Goal: Information Seeking & Learning: Learn about a topic

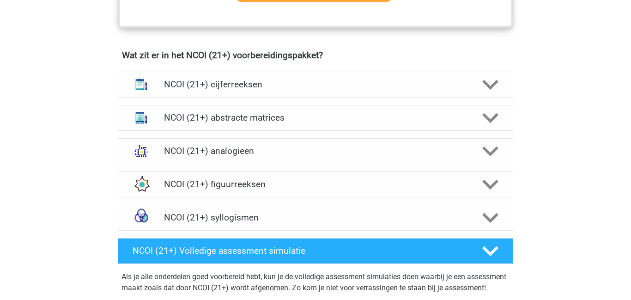
scroll to position [662, 0]
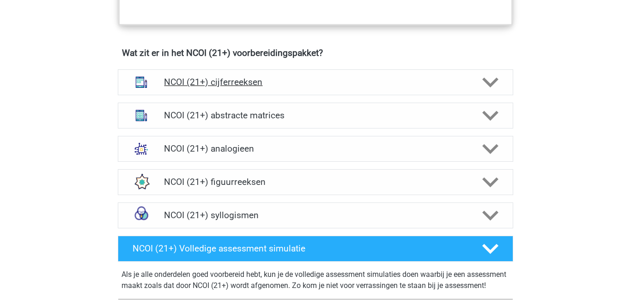
click at [233, 86] on h4 "NCOI (21+) cijferreeksen" at bounding box center [315, 82] width 303 height 11
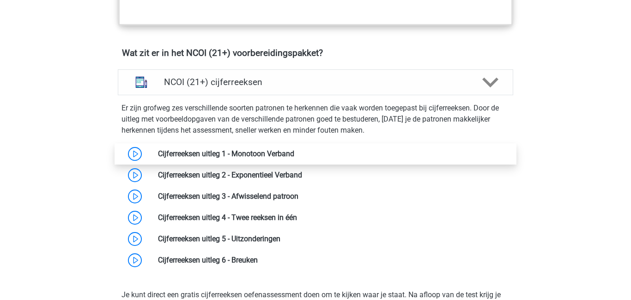
click at [294, 157] on link at bounding box center [294, 153] width 0 height 9
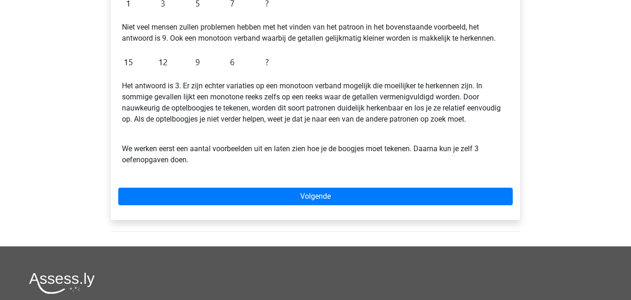
scroll to position [251, 0]
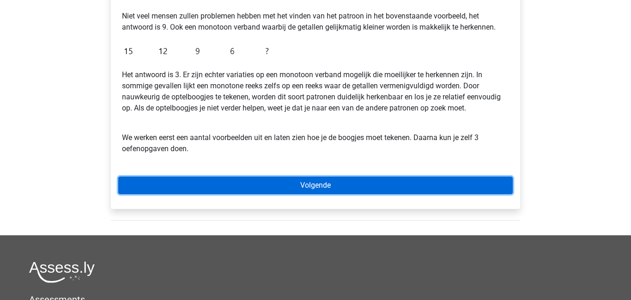
click at [347, 189] on link "Volgende" at bounding box center [315, 186] width 395 height 18
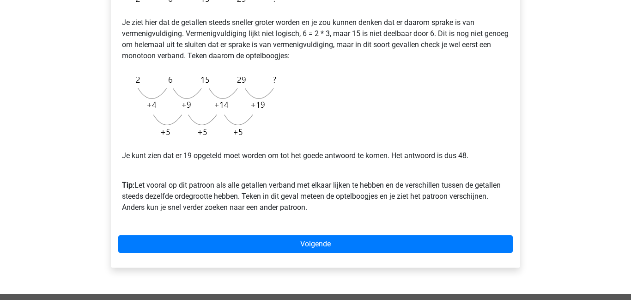
scroll to position [194, 0]
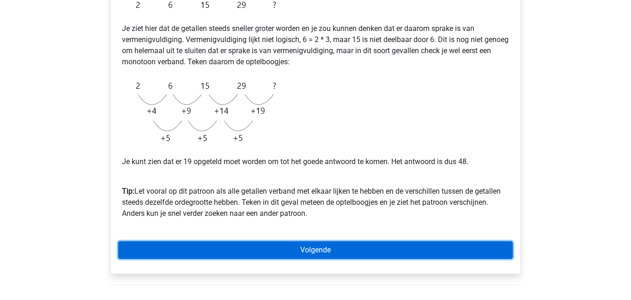
click at [229, 241] on link "Volgende" at bounding box center [315, 250] width 395 height 18
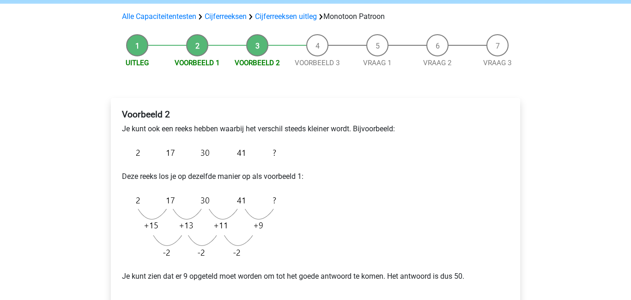
scroll to position [79, 0]
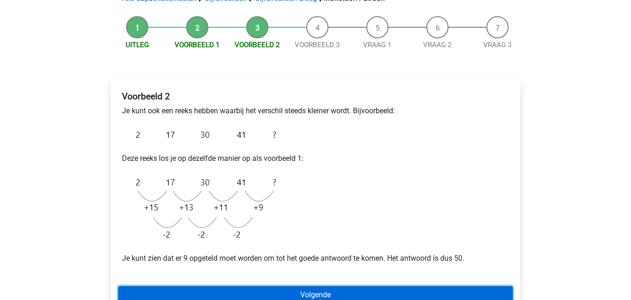
click at [228, 291] on link "Volgende" at bounding box center [315, 295] width 395 height 18
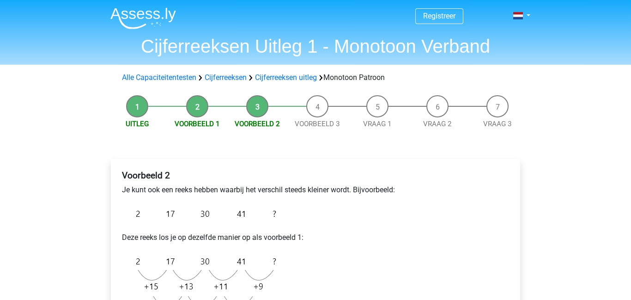
scroll to position [79, 0]
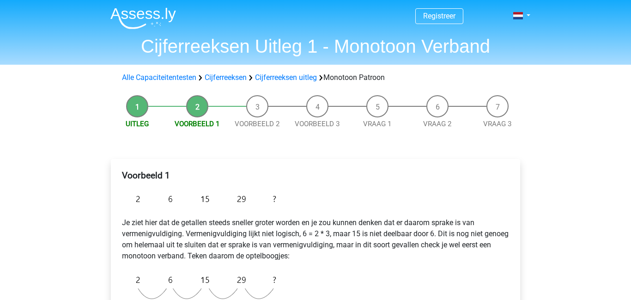
scroll to position [194, 0]
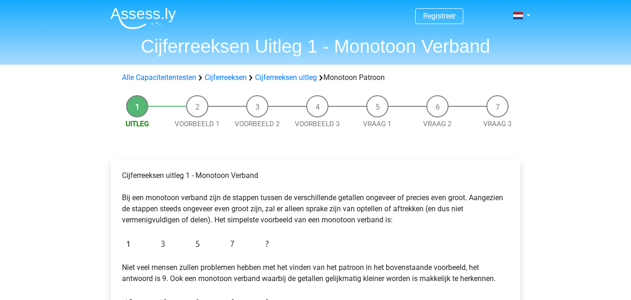
scroll to position [251, 0]
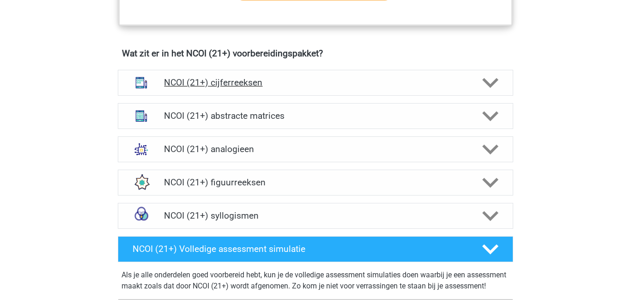
scroll to position [661, 0]
click at [209, 116] on h4 "NCOI (21+) abstracte matrices" at bounding box center [315, 115] width 303 height 11
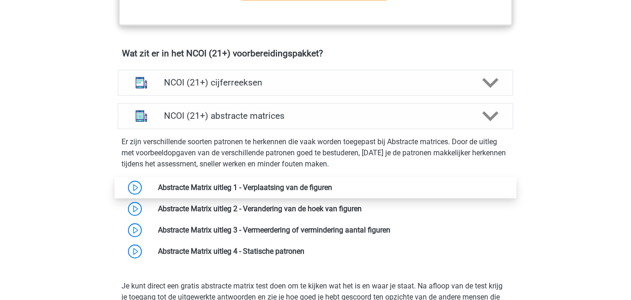
click at [332, 184] on link at bounding box center [332, 187] width 0 height 9
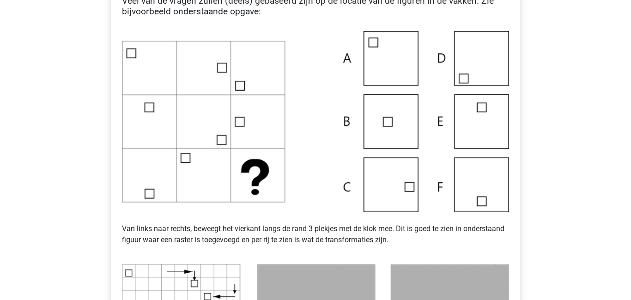
scroll to position [217, 0]
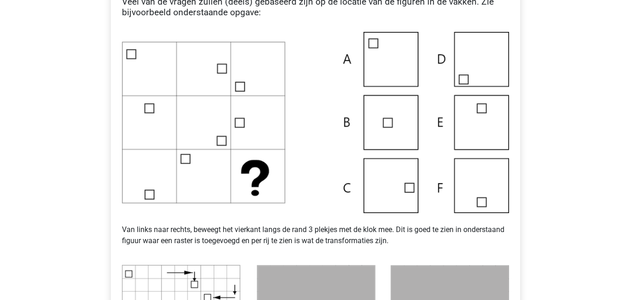
click at [410, 186] on img at bounding box center [315, 122] width 387 height 181
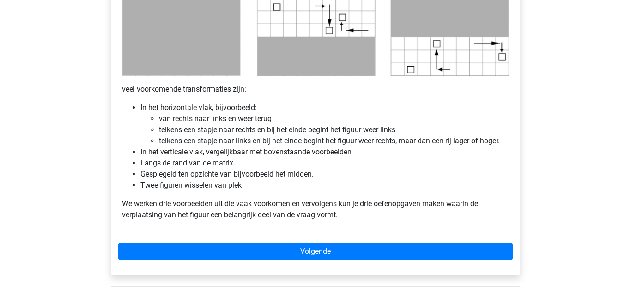
scroll to position [525, 0]
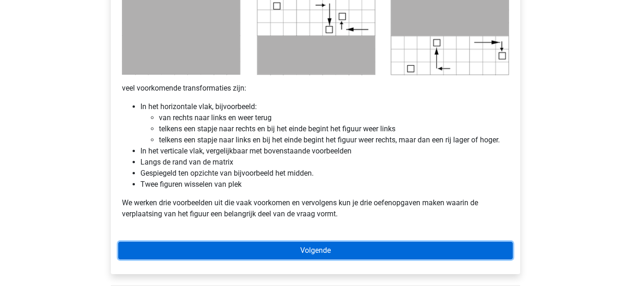
click at [354, 251] on link "Volgende" at bounding box center [315, 251] width 395 height 18
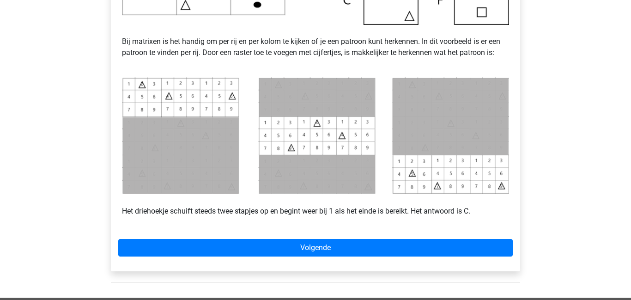
scroll to position [376, 0]
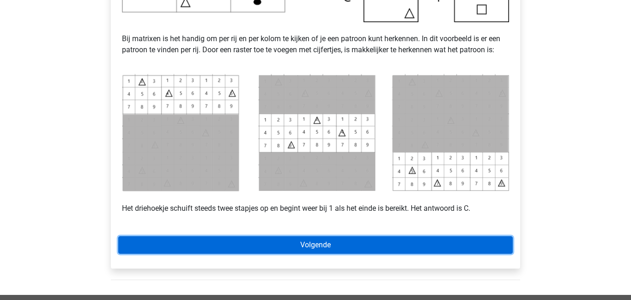
click at [286, 241] on link "Volgende" at bounding box center [315, 245] width 395 height 18
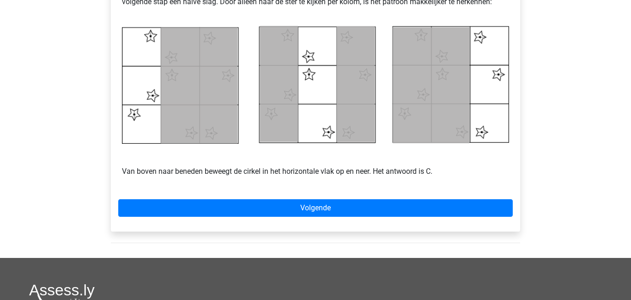
scroll to position [449, 0]
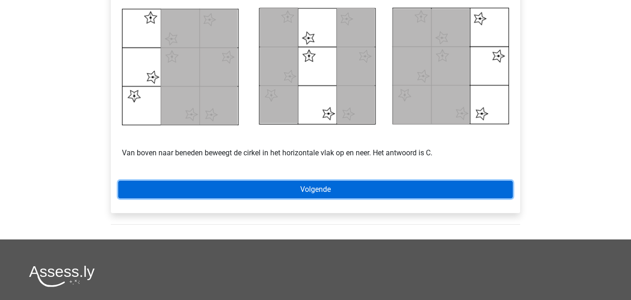
click at [263, 190] on link "Volgende" at bounding box center [315, 190] width 395 height 18
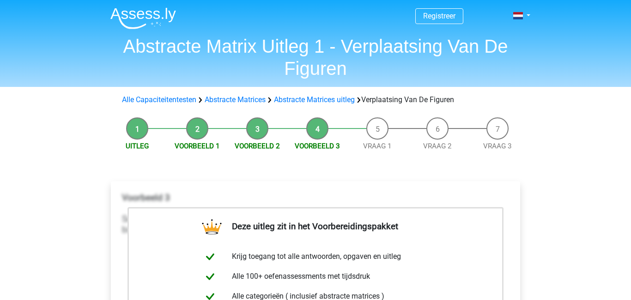
click at [256, 134] on li "Voorbeeld 2" at bounding box center [257, 134] width 60 height 34
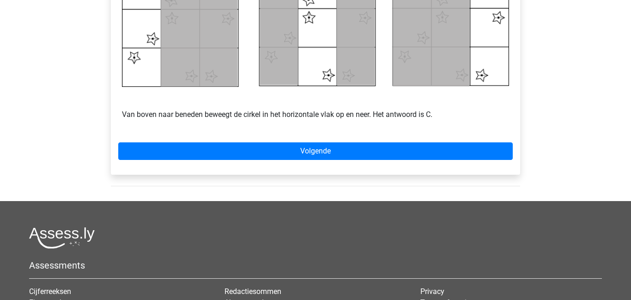
scroll to position [501, 0]
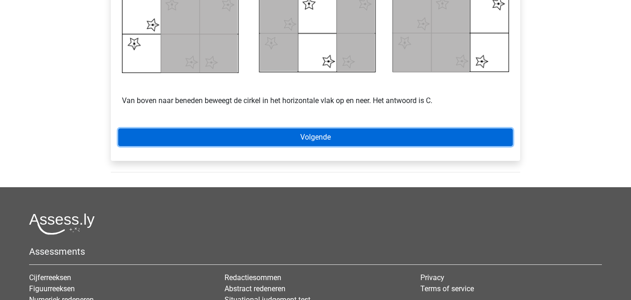
click at [227, 132] on link "Volgende" at bounding box center [315, 137] width 395 height 18
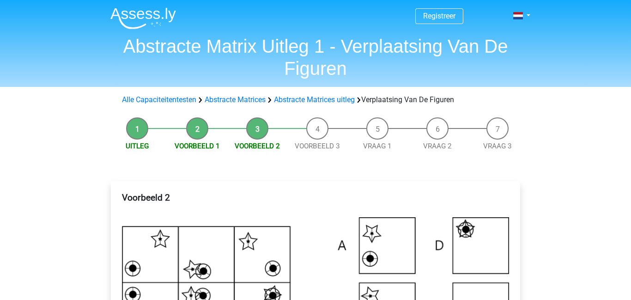
scroll to position [501, 0]
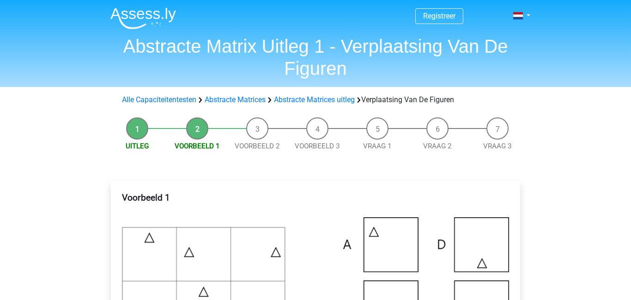
scroll to position [376, 0]
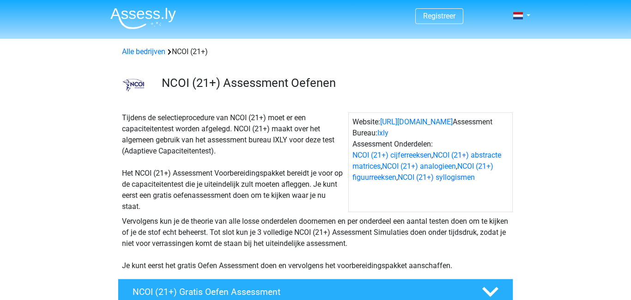
scroll to position [661, 0]
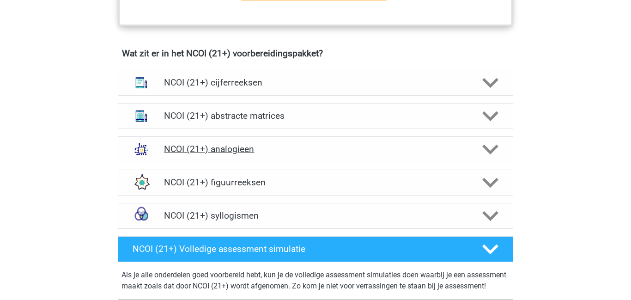
click at [224, 151] on h4 "NCOI (21+) analogieen" at bounding box center [315, 149] width 303 height 11
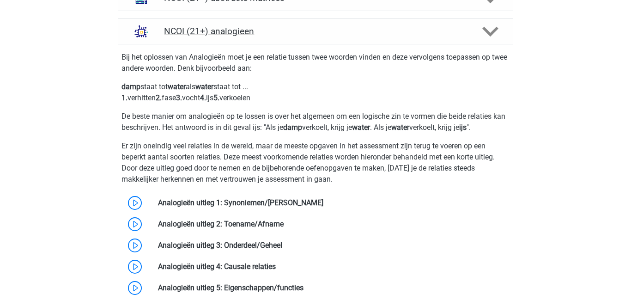
scroll to position [780, 0]
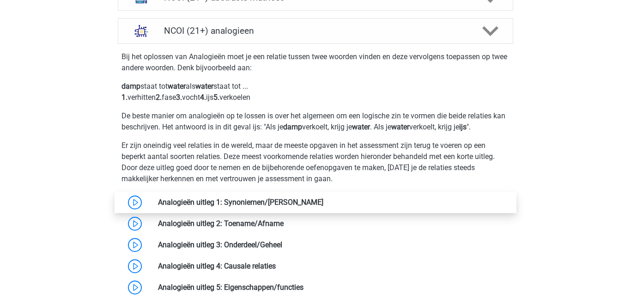
click at [324, 199] on link at bounding box center [324, 202] width 0 height 9
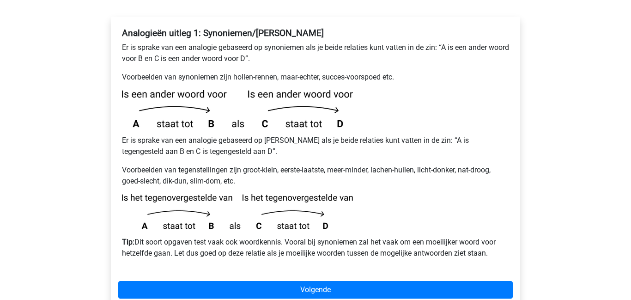
scroll to position [166, 0]
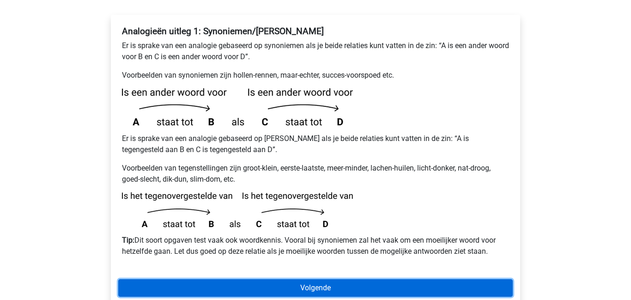
click at [233, 279] on link "Volgende" at bounding box center [315, 288] width 395 height 18
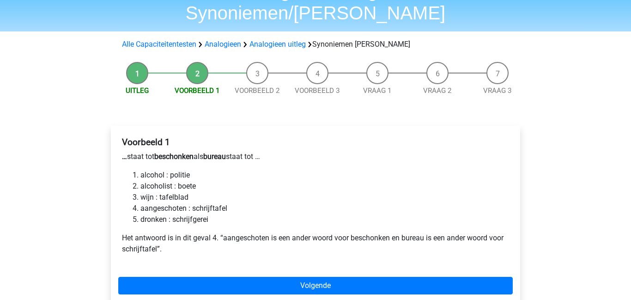
scroll to position [74, 0]
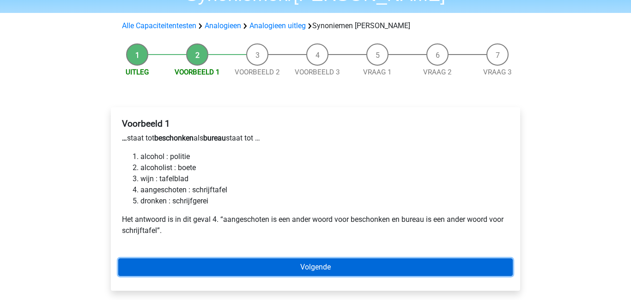
click at [296, 258] on link "Volgende" at bounding box center [315, 267] width 395 height 18
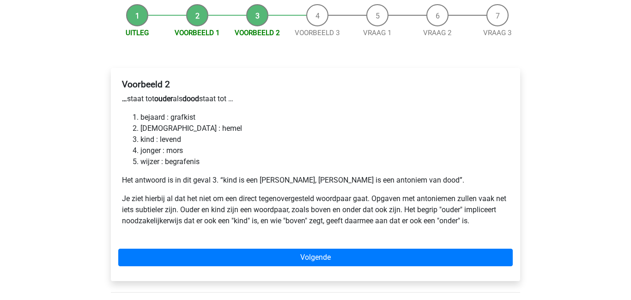
scroll to position [115, 0]
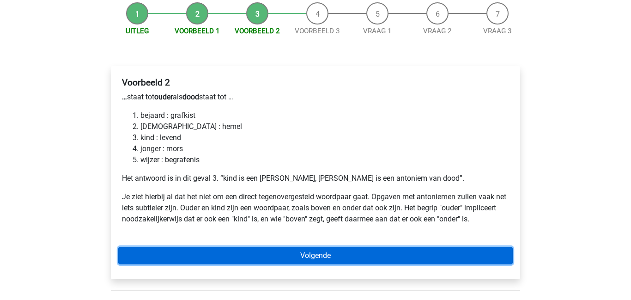
click at [239, 247] on link "Volgende" at bounding box center [315, 256] width 395 height 18
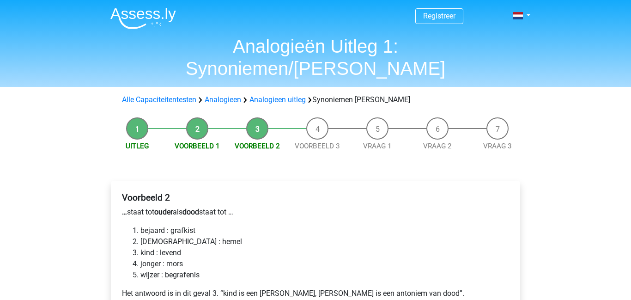
scroll to position [115, 0]
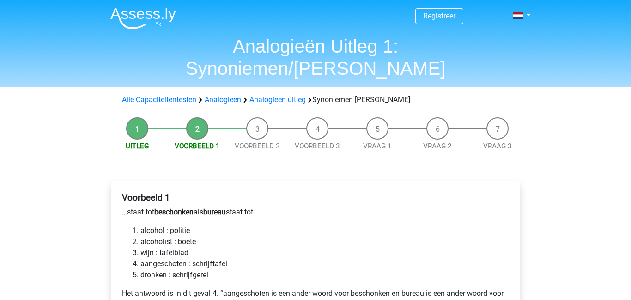
scroll to position [73, 0]
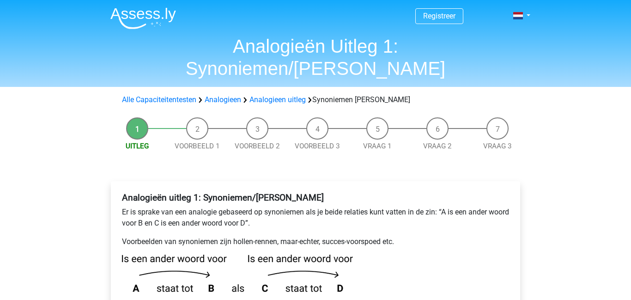
scroll to position [166, 0]
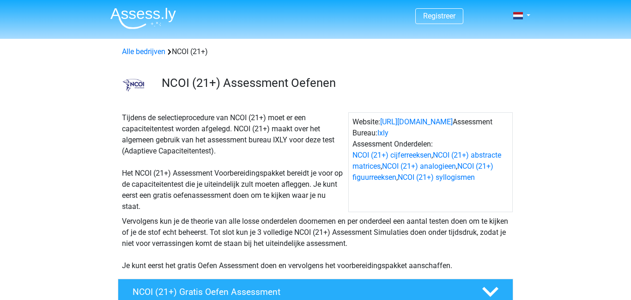
scroll to position [779, 0]
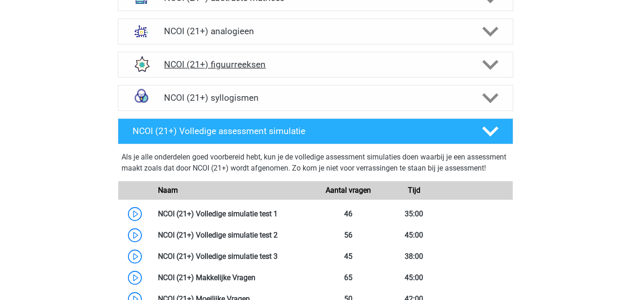
click at [233, 65] on h4 "NCOI (21+) figuurreeksen" at bounding box center [315, 64] width 303 height 11
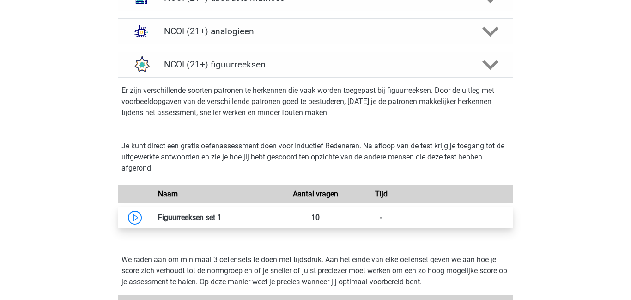
click at [221, 214] on link at bounding box center [221, 217] width 0 height 9
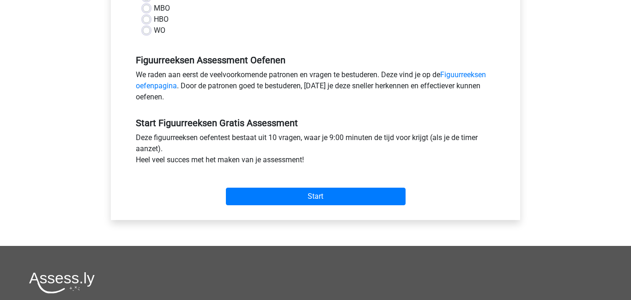
scroll to position [250, 0]
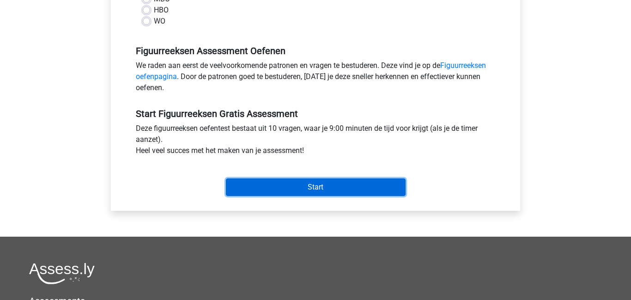
click at [315, 188] on input "Start" at bounding box center [316, 187] width 180 height 18
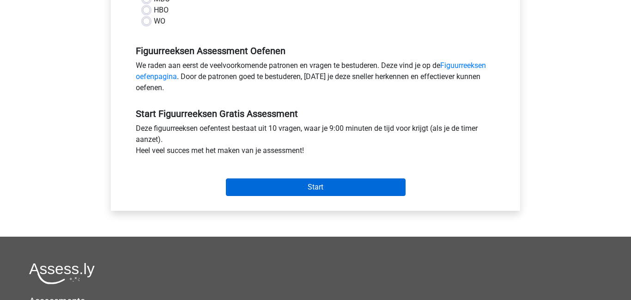
scroll to position [232, 0]
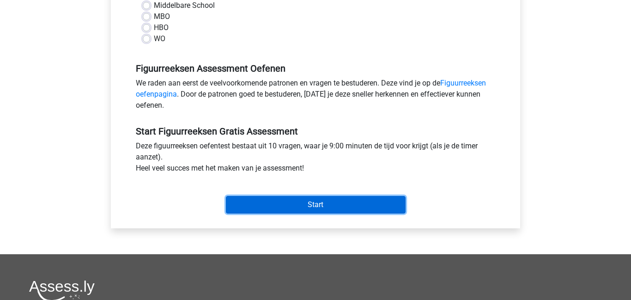
click at [299, 205] on input "Start" at bounding box center [316, 205] width 180 height 18
click at [303, 202] on input "Start" at bounding box center [316, 205] width 180 height 18
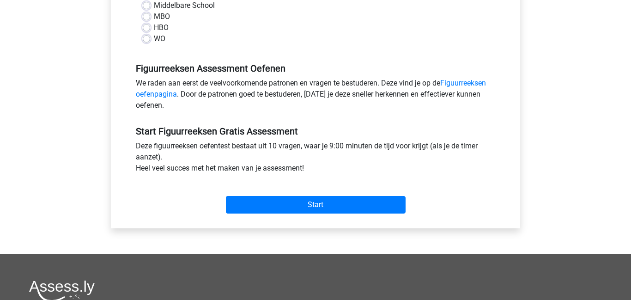
click at [283, 0] on div "Middelbare School" at bounding box center [316, 5] width 346 height 11
click at [154, 6] on label "Middelbare School" at bounding box center [184, 5] width 61 height 11
click at [148, 6] on input "Middelbare School" at bounding box center [146, 4] width 7 height 9
radio input "true"
click at [154, 16] on label "MBO" at bounding box center [162, 16] width 16 height 11
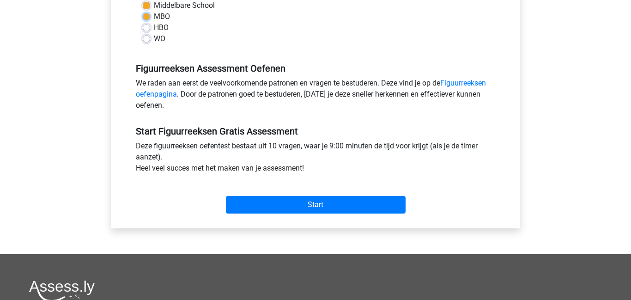
click at [148, 16] on input "MBO" at bounding box center [146, 15] width 7 height 9
radio input "true"
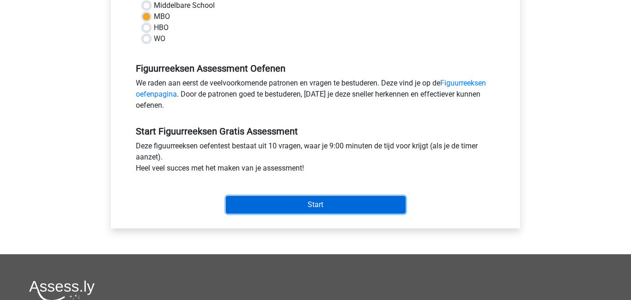
click at [275, 202] on input "Start" at bounding box center [316, 205] width 180 height 18
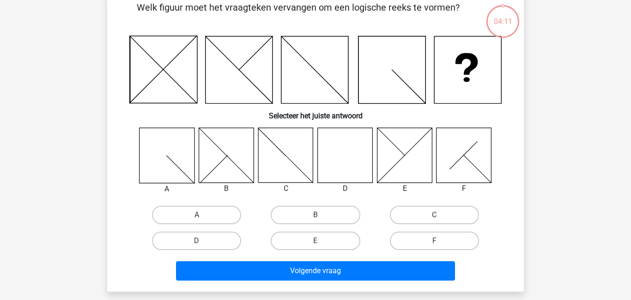
scroll to position [50, 0]
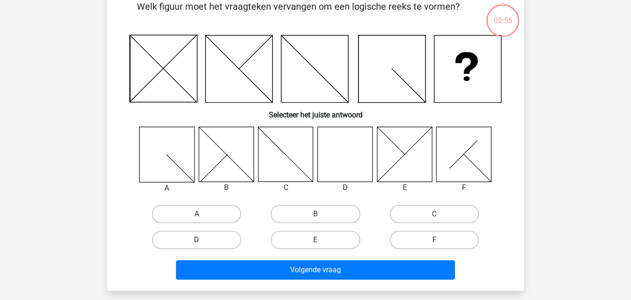
click at [206, 235] on label "D" at bounding box center [196, 240] width 89 height 18
click at [203, 240] on input "D" at bounding box center [200, 243] width 6 height 6
radio input "true"
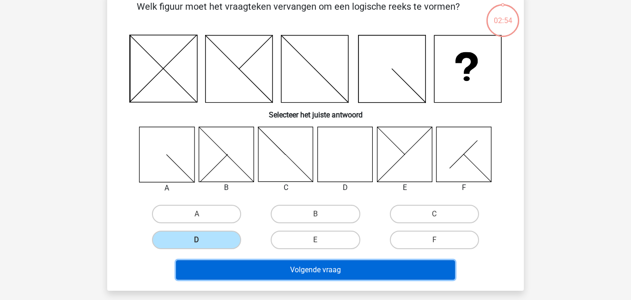
click at [282, 270] on button "Volgende vraag" at bounding box center [316, 269] width 280 height 19
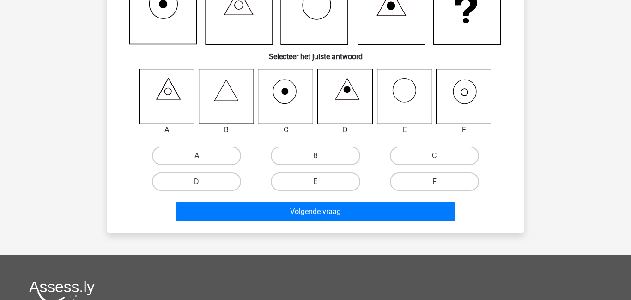
scroll to position [109, 0]
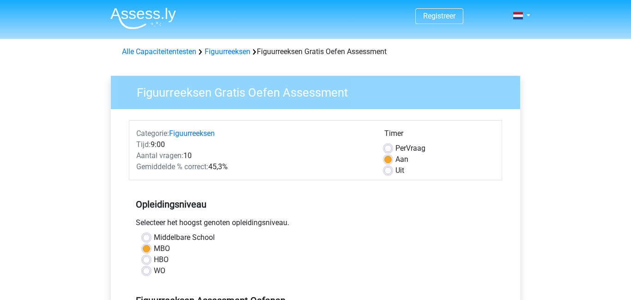
scroll to position [232, 0]
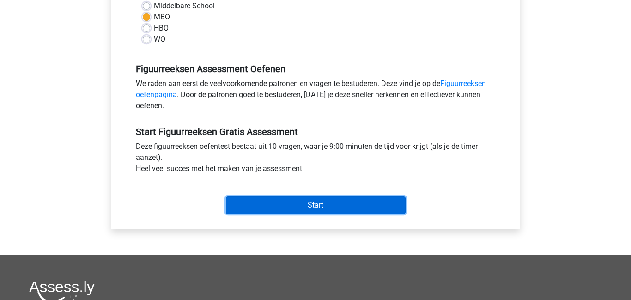
click at [297, 202] on input "Start" at bounding box center [316, 205] width 180 height 18
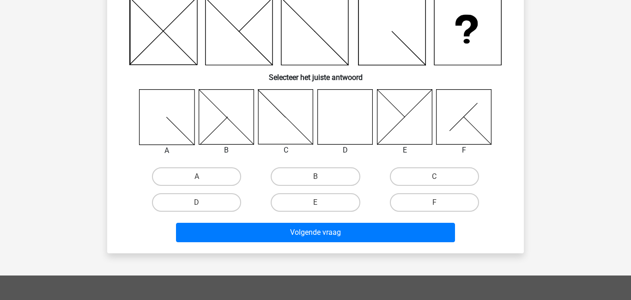
scroll to position [106, 0]
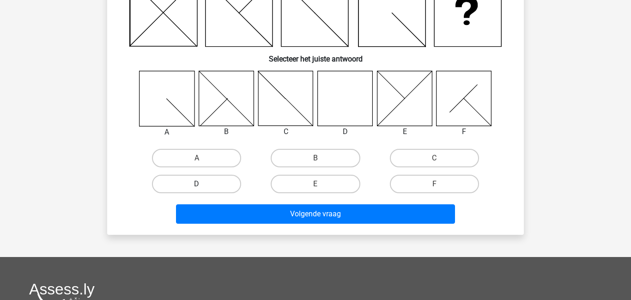
click at [206, 179] on label "D" at bounding box center [196, 184] width 89 height 18
click at [203, 184] on input "D" at bounding box center [200, 187] width 6 height 6
radio input "true"
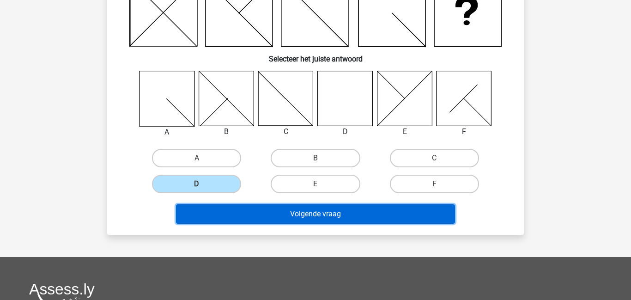
click at [285, 218] on button "Volgende vraag" at bounding box center [316, 213] width 280 height 19
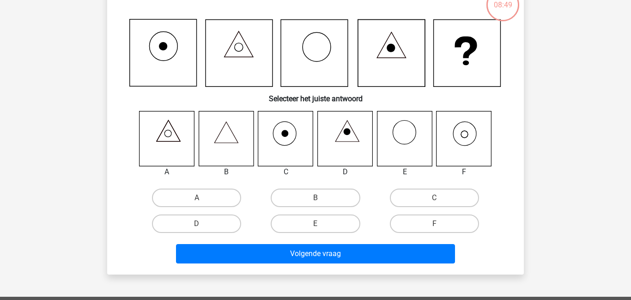
scroll to position [26, 0]
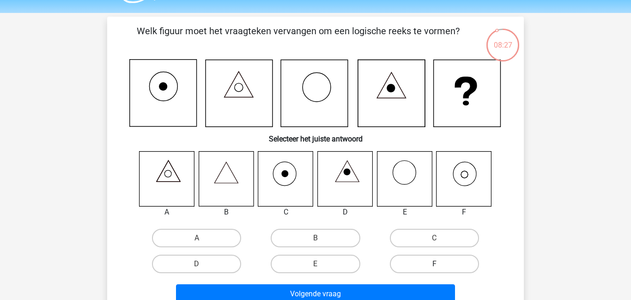
click at [408, 259] on label "F" at bounding box center [434, 264] width 89 height 18
click at [434, 264] on input "F" at bounding box center [437, 267] width 6 height 6
radio input "true"
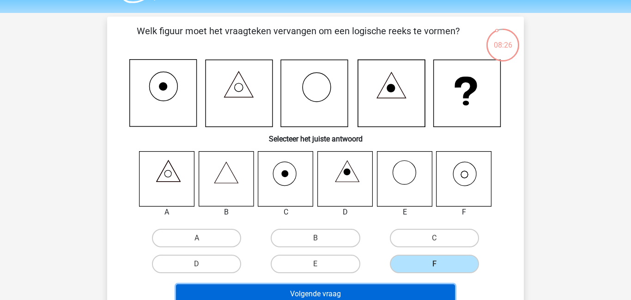
click at [368, 288] on button "Volgende vraag" at bounding box center [316, 293] width 280 height 19
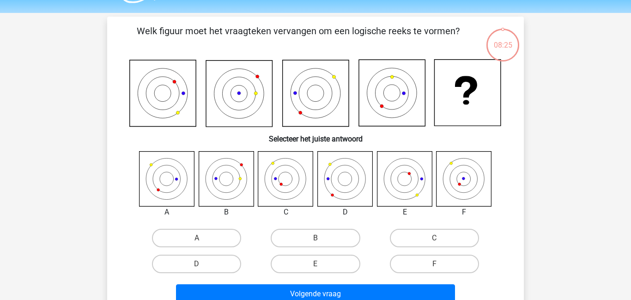
scroll to position [43, 0]
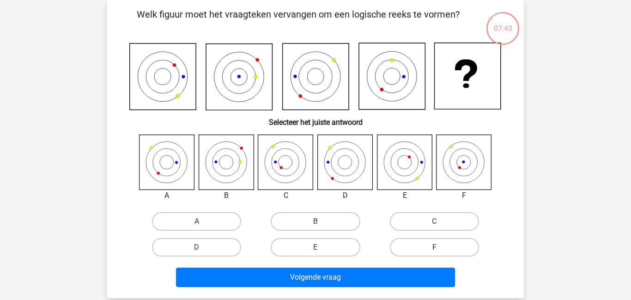
click at [441, 249] on label "F" at bounding box center [434, 247] width 89 height 18
click at [440, 249] on input "F" at bounding box center [437, 250] width 6 height 6
radio input "true"
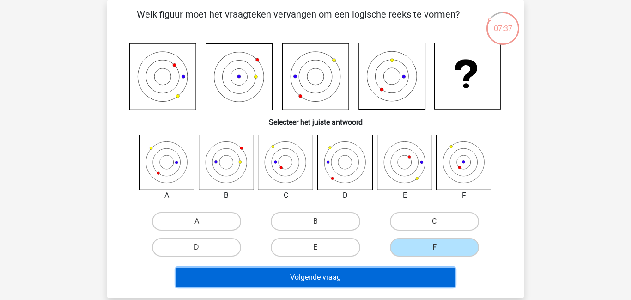
click at [375, 281] on button "Volgende vraag" at bounding box center [316, 277] width 280 height 19
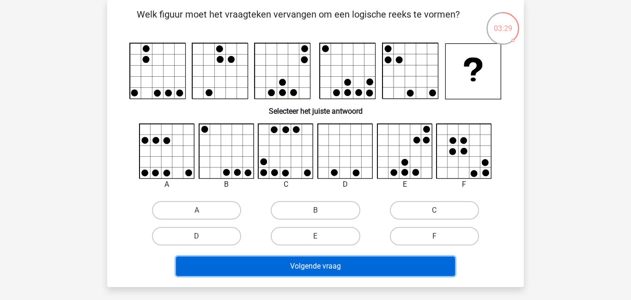
click at [354, 264] on button "Volgende vraag" at bounding box center [316, 266] width 280 height 19
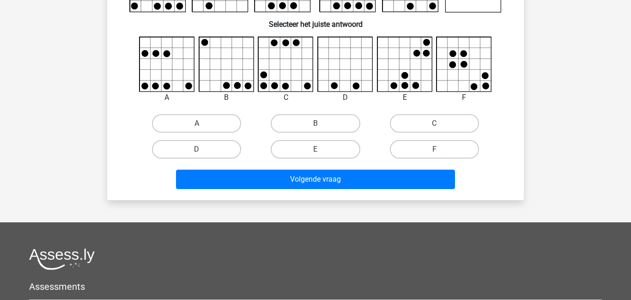
scroll to position [123, 0]
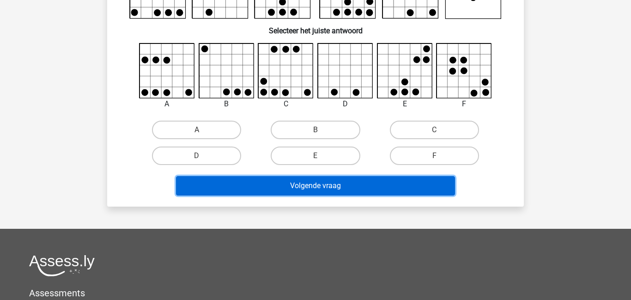
click at [303, 185] on button "Volgende vraag" at bounding box center [316, 185] width 280 height 19
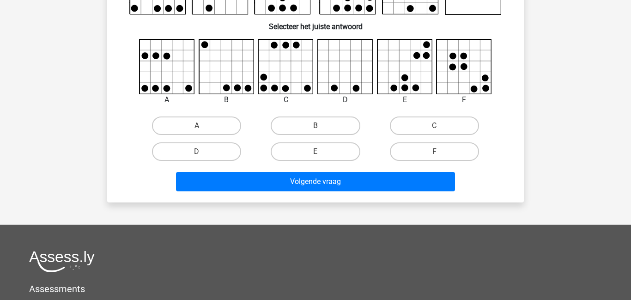
scroll to position [128, 0]
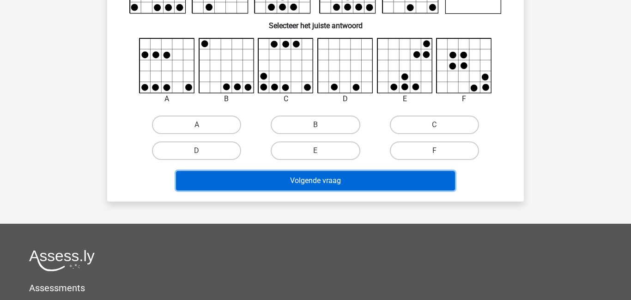
click at [269, 178] on button "Volgende vraag" at bounding box center [316, 180] width 280 height 19
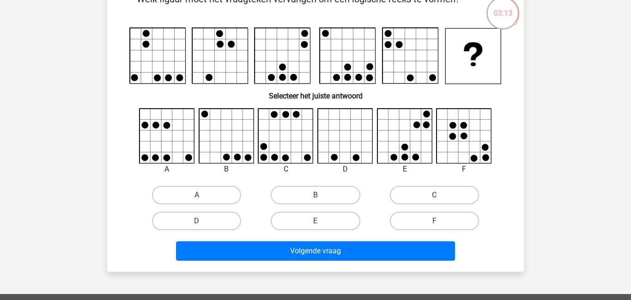
scroll to position [0, 0]
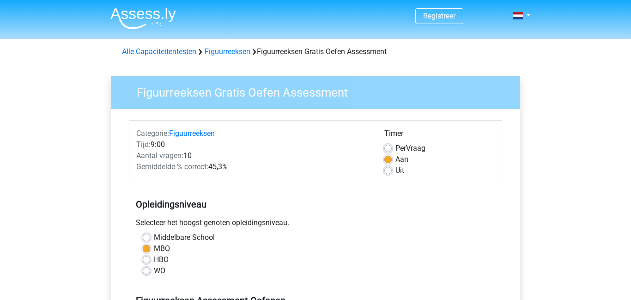
scroll to position [231, 0]
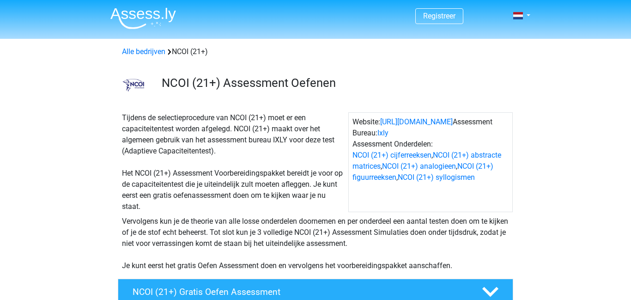
scroll to position [779, 0]
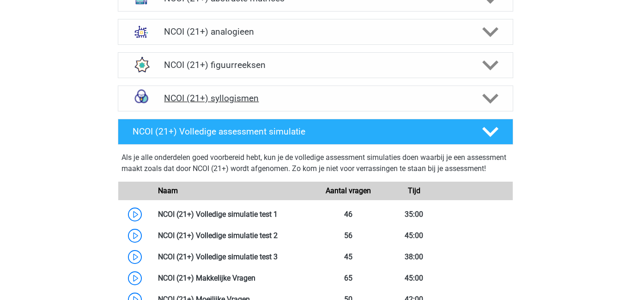
click at [231, 95] on h4 "NCOI (21+) syllogismen" at bounding box center [315, 98] width 303 height 11
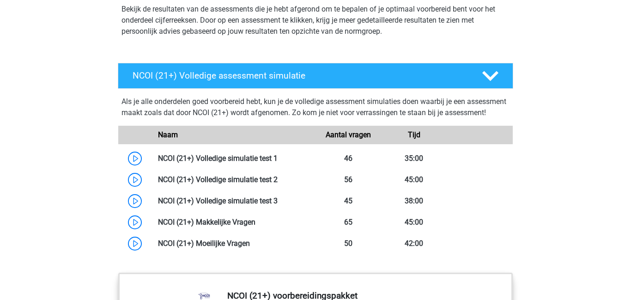
scroll to position [1247, 0]
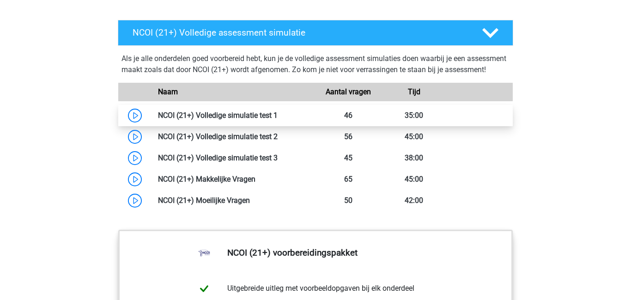
click at [278, 120] on link at bounding box center [278, 115] width 0 height 9
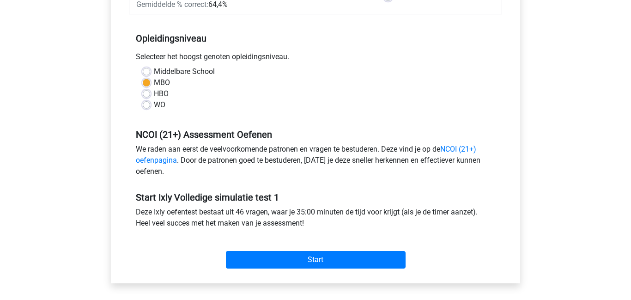
scroll to position [231, 0]
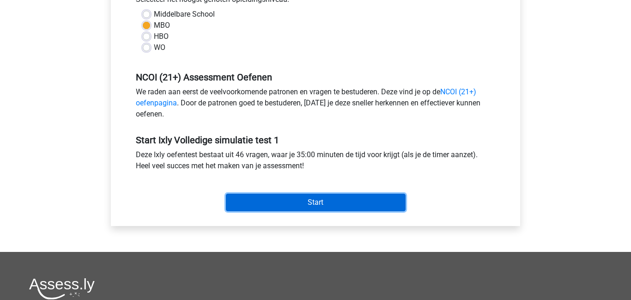
click at [272, 202] on input "Start" at bounding box center [316, 203] width 180 height 18
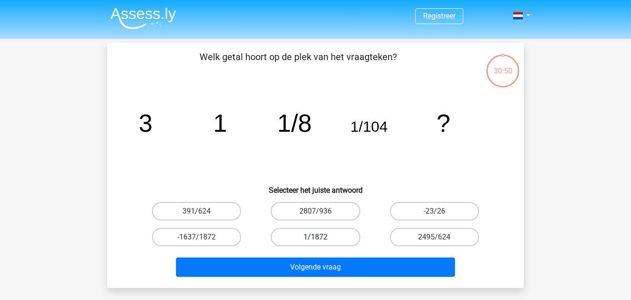
click at [312, 239] on label "1/1872" at bounding box center [315, 237] width 89 height 18
click at [316, 239] on input "1/1872" at bounding box center [319, 240] width 6 height 6
radio input "true"
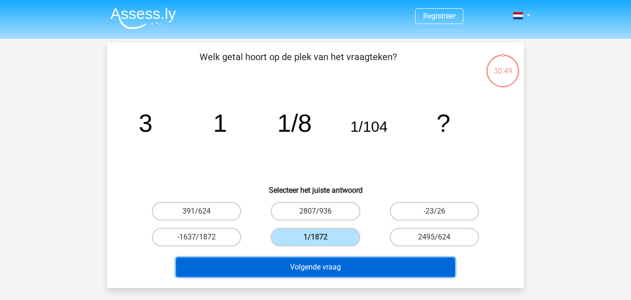
click at [320, 269] on button "Volgende vraag" at bounding box center [316, 266] width 280 height 19
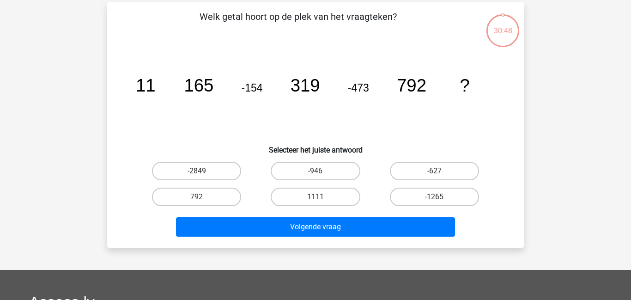
scroll to position [43, 0]
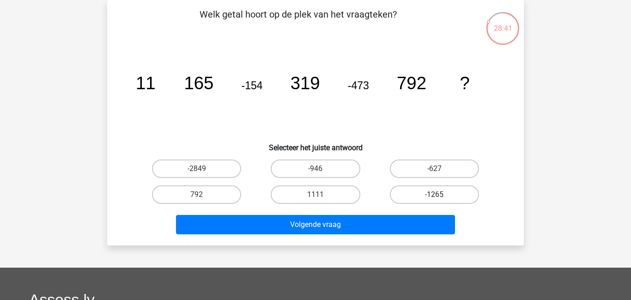
click at [432, 194] on label "-1265" at bounding box center [434, 194] width 89 height 18
click at [434, 195] on input "-1265" at bounding box center [437, 198] width 6 height 6
radio input "true"
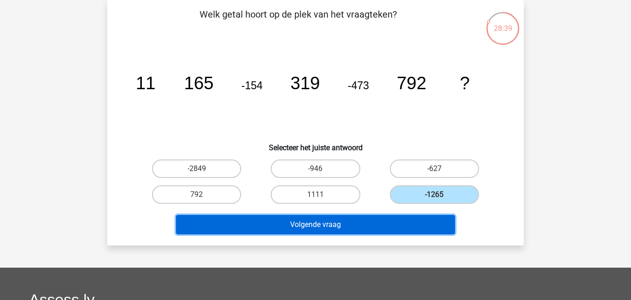
click at [378, 228] on button "Volgende vraag" at bounding box center [316, 224] width 280 height 19
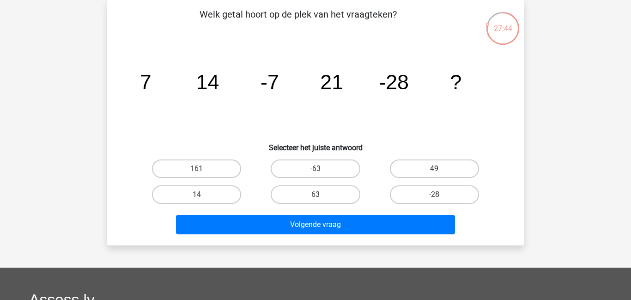
click at [423, 169] on label "49" at bounding box center [434, 168] width 89 height 18
click at [434, 169] on input "49" at bounding box center [437, 172] width 6 height 6
radio input "true"
click at [423, 169] on label "49" at bounding box center [434, 168] width 89 height 18
click at [434, 169] on input "49" at bounding box center [437, 172] width 6 height 6
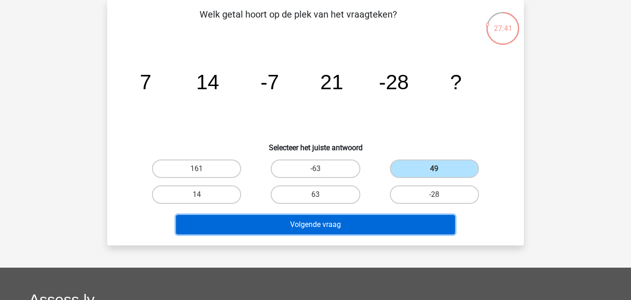
click at [360, 228] on button "Volgende vraag" at bounding box center [316, 224] width 280 height 19
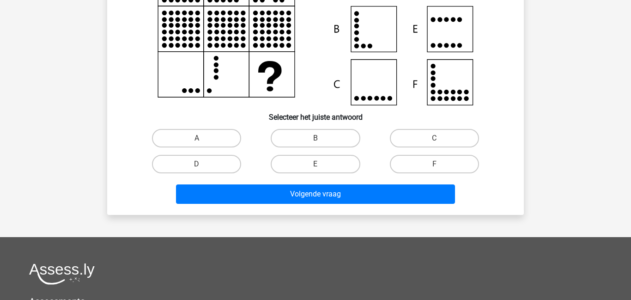
scroll to position [134, 0]
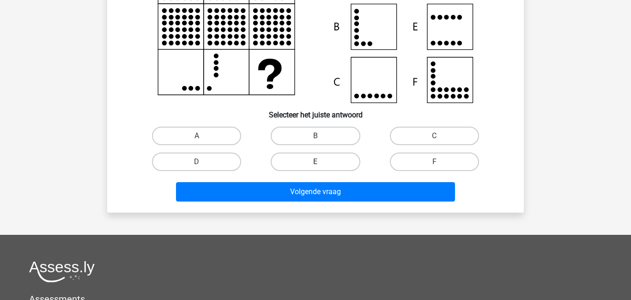
click at [304, 159] on label "E" at bounding box center [315, 162] width 89 height 18
click at [316, 162] on input "E" at bounding box center [319, 165] width 6 height 6
radio input "true"
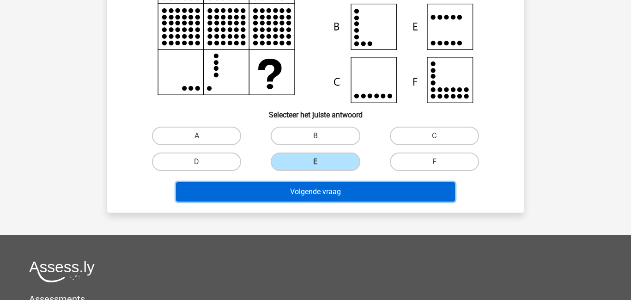
click at [292, 189] on button "Volgende vraag" at bounding box center [316, 191] width 280 height 19
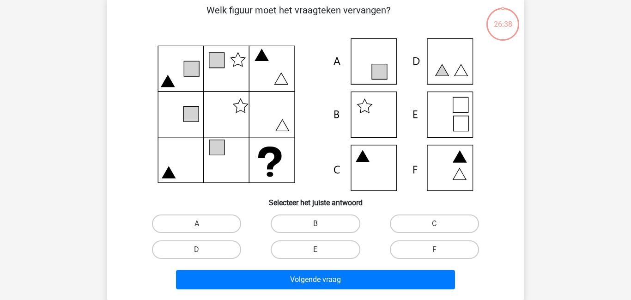
scroll to position [43, 0]
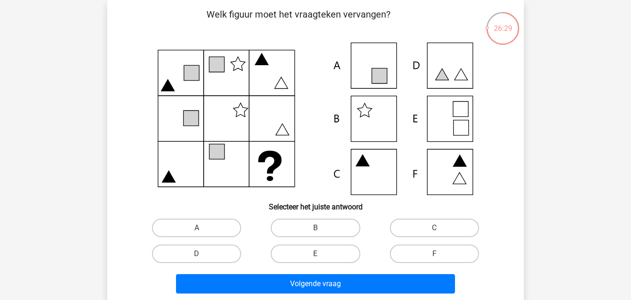
click at [189, 173] on icon at bounding box center [315, 119] width 373 height 153
click at [313, 257] on label "E" at bounding box center [315, 253] width 89 height 18
click at [316, 257] on input "E" at bounding box center [319, 257] width 6 height 6
radio input "true"
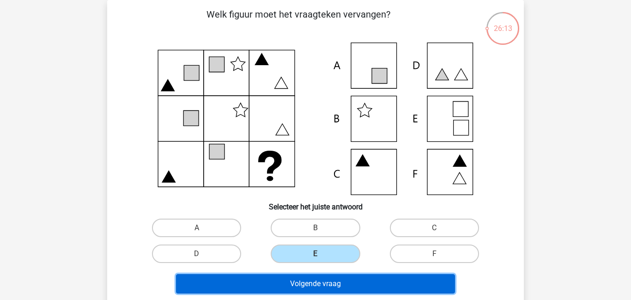
click at [295, 284] on button "Volgende vraag" at bounding box center [316, 283] width 280 height 19
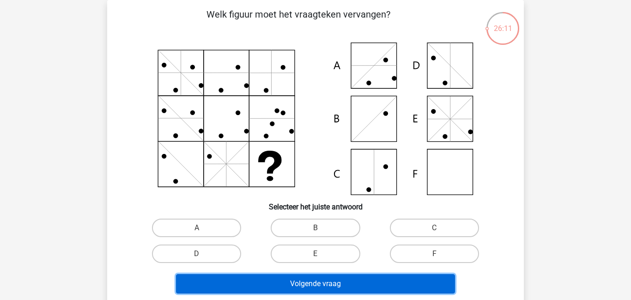
click at [295, 284] on button "Volgende vraag" at bounding box center [316, 283] width 280 height 19
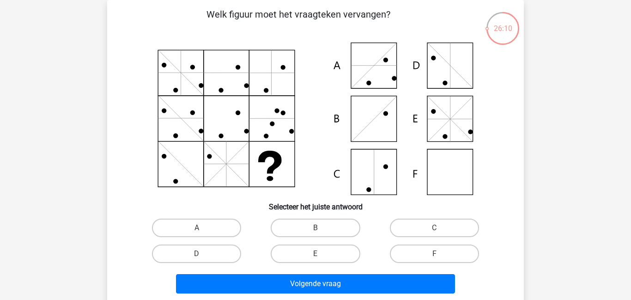
click at [317, 254] on input "E" at bounding box center [319, 257] width 6 height 6
radio input "true"
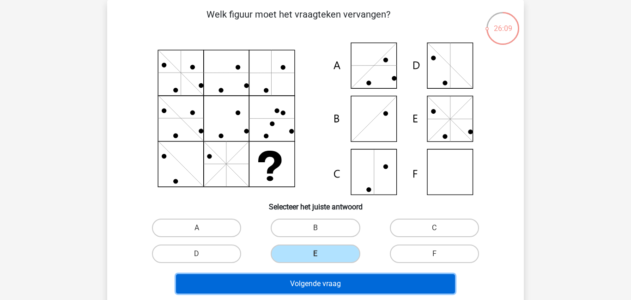
click at [292, 275] on button "Volgende vraag" at bounding box center [316, 283] width 280 height 19
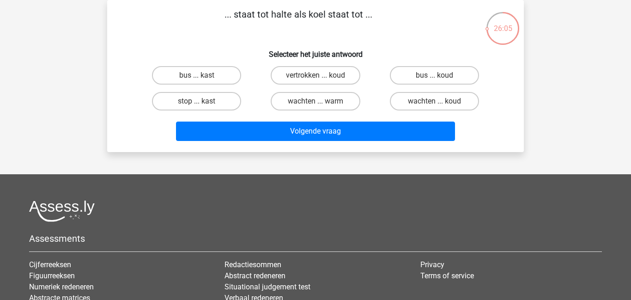
drag, startPoint x: 626, startPoint y: 157, endPoint x: 631, endPoint y: 121, distance: 36.4
click at [631, 121] on html "Registreer" at bounding box center [315, 187] width 631 height 461
click at [196, 73] on label "bus ... kast" at bounding box center [196, 75] width 89 height 18
click at [197, 75] on input "bus ... kast" at bounding box center [200, 78] width 6 height 6
radio input "true"
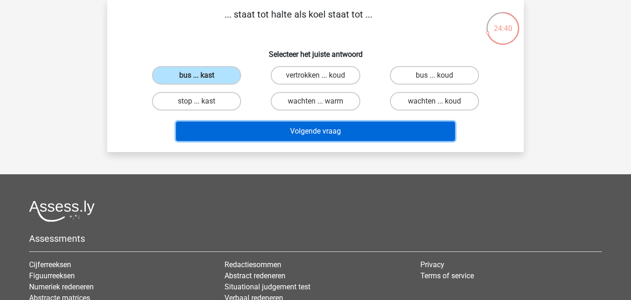
click at [232, 128] on button "Volgende vraag" at bounding box center [316, 131] width 280 height 19
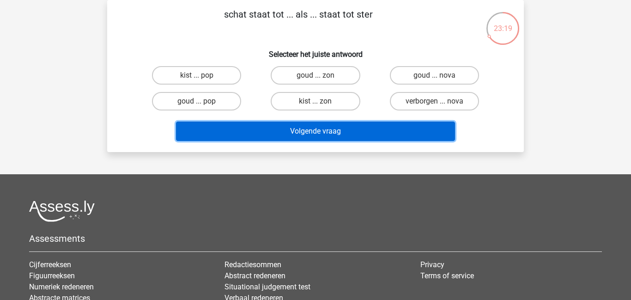
click at [223, 127] on button "Volgende vraag" at bounding box center [316, 131] width 280 height 19
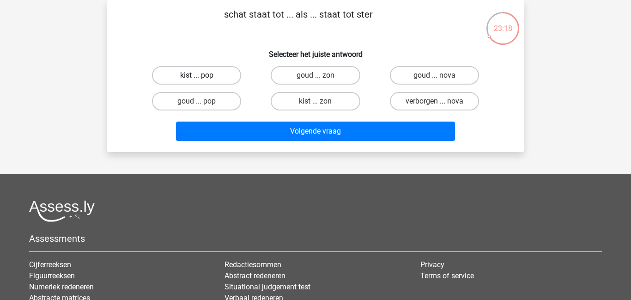
click at [212, 72] on label "kist ... pop" at bounding box center [196, 75] width 89 height 18
click at [203, 75] on input "kist ... pop" at bounding box center [200, 78] width 6 height 6
radio input "true"
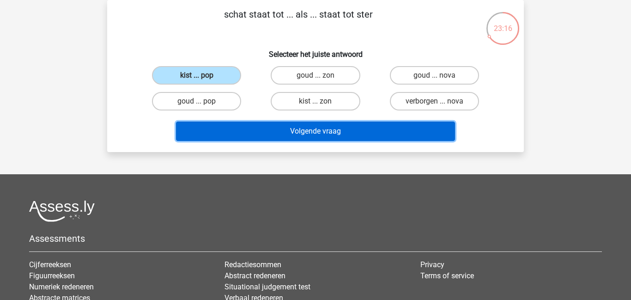
click at [245, 135] on button "Volgende vraag" at bounding box center [316, 131] width 280 height 19
click at [271, 134] on button "Volgende vraag" at bounding box center [316, 131] width 280 height 19
click at [343, 129] on button "Volgende vraag" at bounding box center [316, 131] width 280 height 19
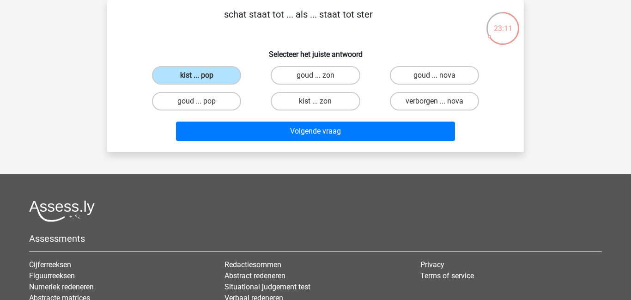
scroll to position [0, 0]
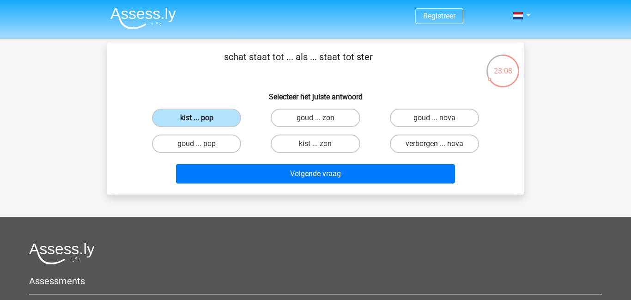
click at [196, 116] on label "kist ... pop" at bounding box center [196, 118] width 89 height 18
click at [197, 118] on input "kist ... pop" at bounding box center [200, 121] width 6 height 6
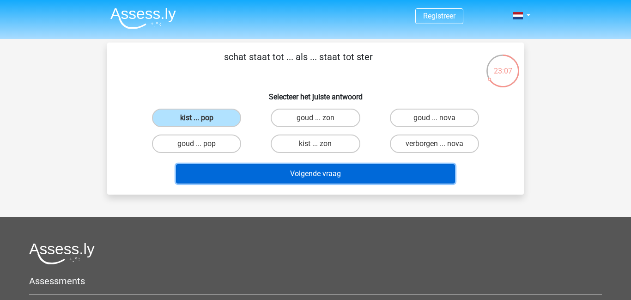
click at [284, 175] on button "Volgende vraag" at bounding box center [316, 173] width 280 height 19
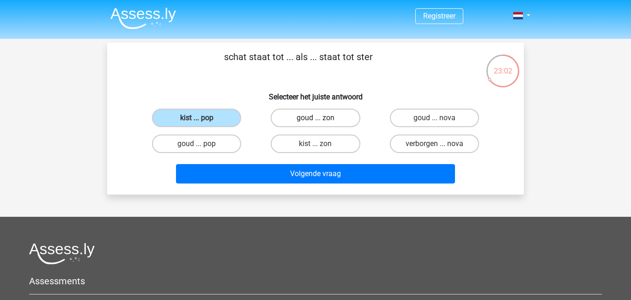
click at [313, 118] on label "goud ... zon" at bounding box center [315, 118] width 89 height 18
click at [316, 118] on input "goud ... zon" at bounding box center [319, 121] width 6 height 6
radio input "true"
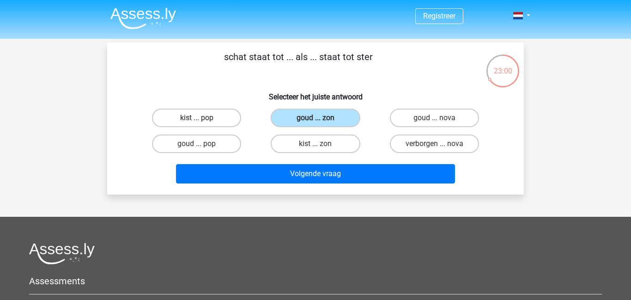
click at [206, 116] on label "kist ... pop" at bounding box center [196, 118] width 89 height 18
click at [203, 118] on input "kist ... pop" at bounding box center [200, 121] width 6 height 6
radio input "true"
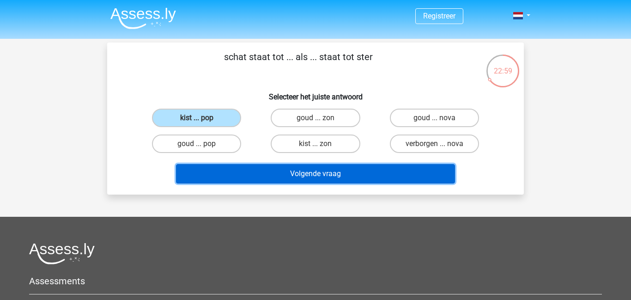
click at [301, 177] on button "Volgende vraag" at bounding box center [316, 173] width 280 height 19
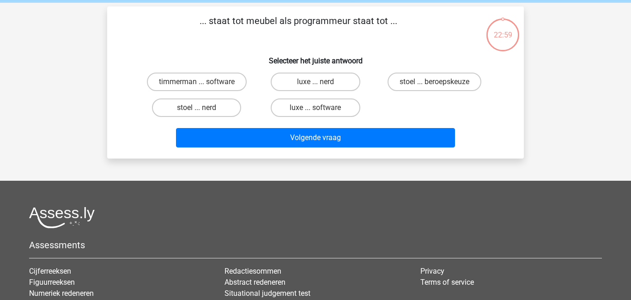
scroll to position [43, 0]
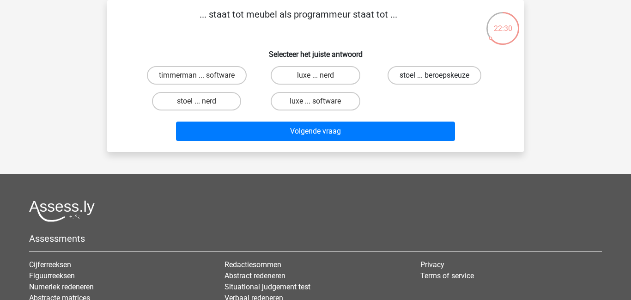
click at [416, 74] on label "stoel ... beroepskeuze" at bounding box center [435, 75] width 94 height 18
click at [434, 75] on input "stoel ... beroepskeuze" at bounding box center [437, 78] width 6 height 6
radio input "true"
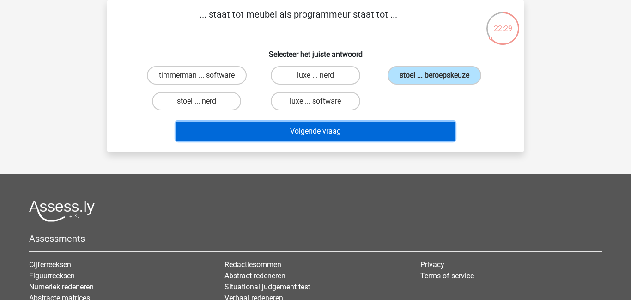
click at [341, 130] on button "Volgende vraag" at bounding box center [316, 131] width 280 height 19
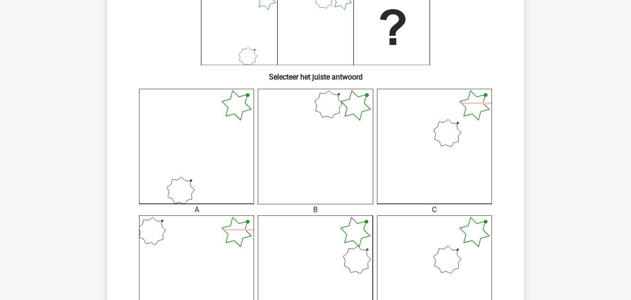
scroll to position [0, 0]
